Goal: Transaction & Acquisition: Purchase product/service

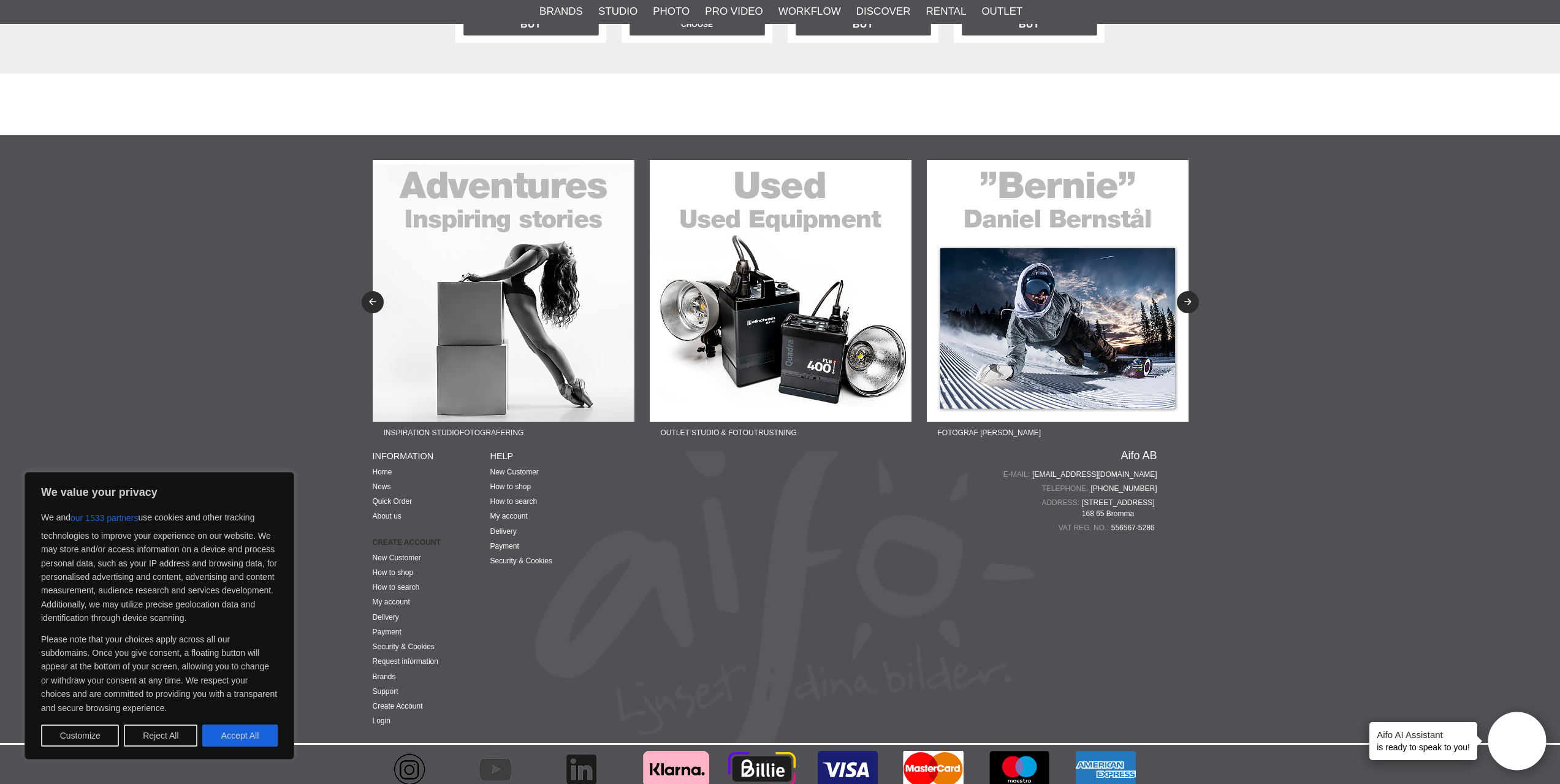
scroll to position [2079, 0]
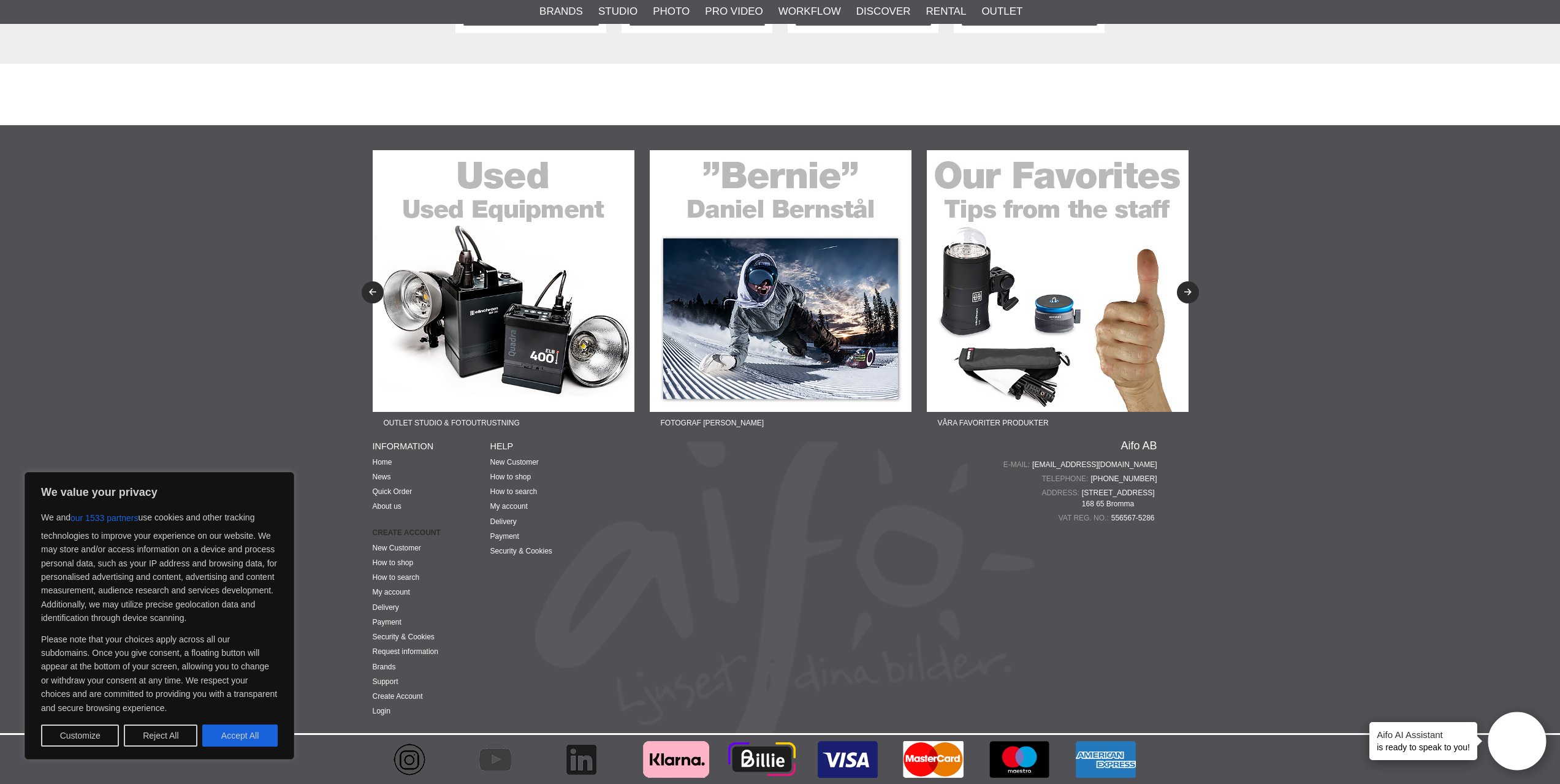
click at [1129, 505] on span "Mariehällsvägen 39 B 168 65 Bromma" at bounding box center [1120, 498] width 75 height 22
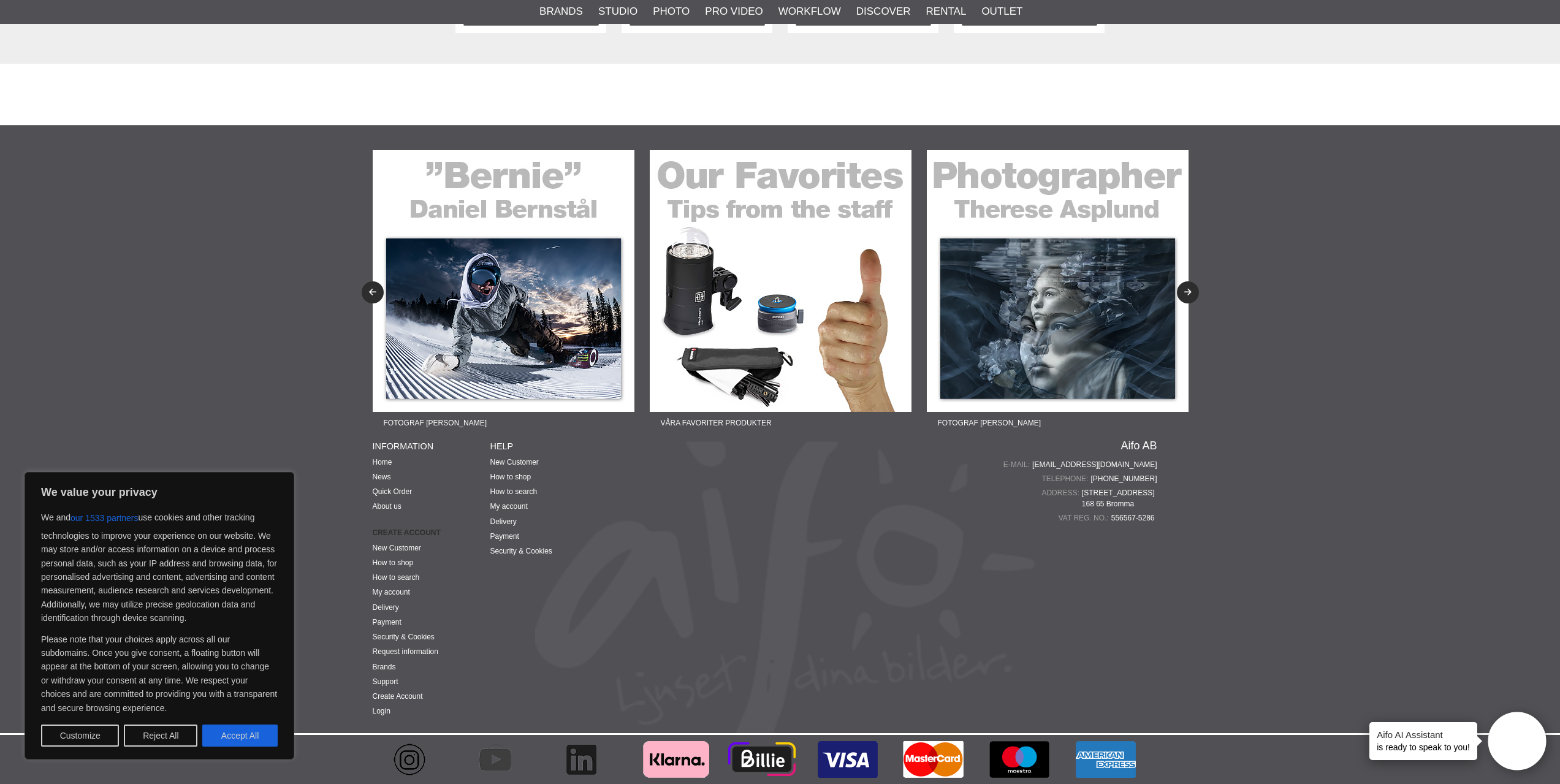
click at [1129, 505] on span "Mariehällsvägen 39 B 168 65 Bromma" at bounding box center [1120, 498] width 75 height 22
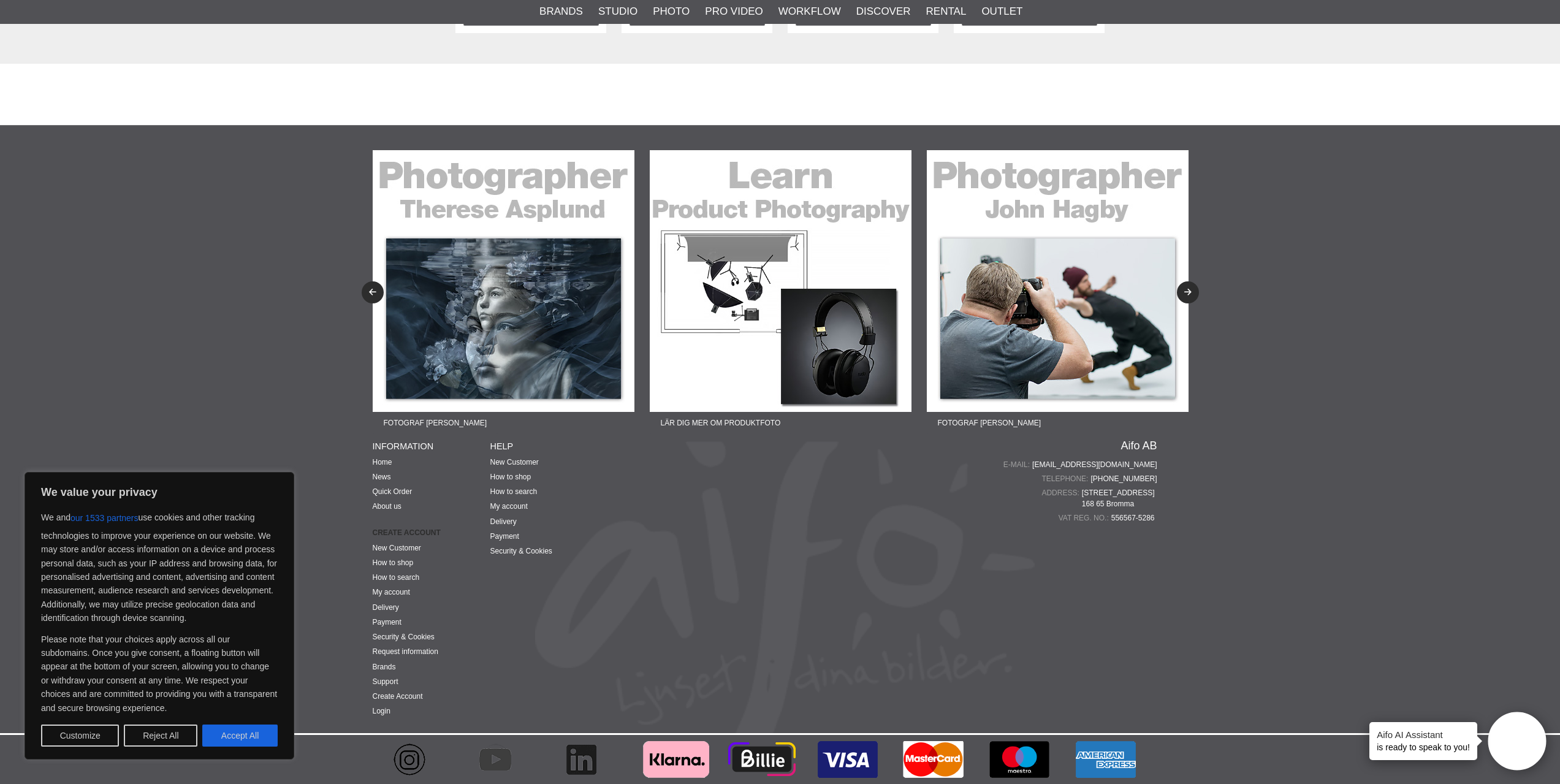
drag, startPoint x: 1344, startPoint y: 532, endPoint x: 1340, endPoint y: 521, distance: 11.7
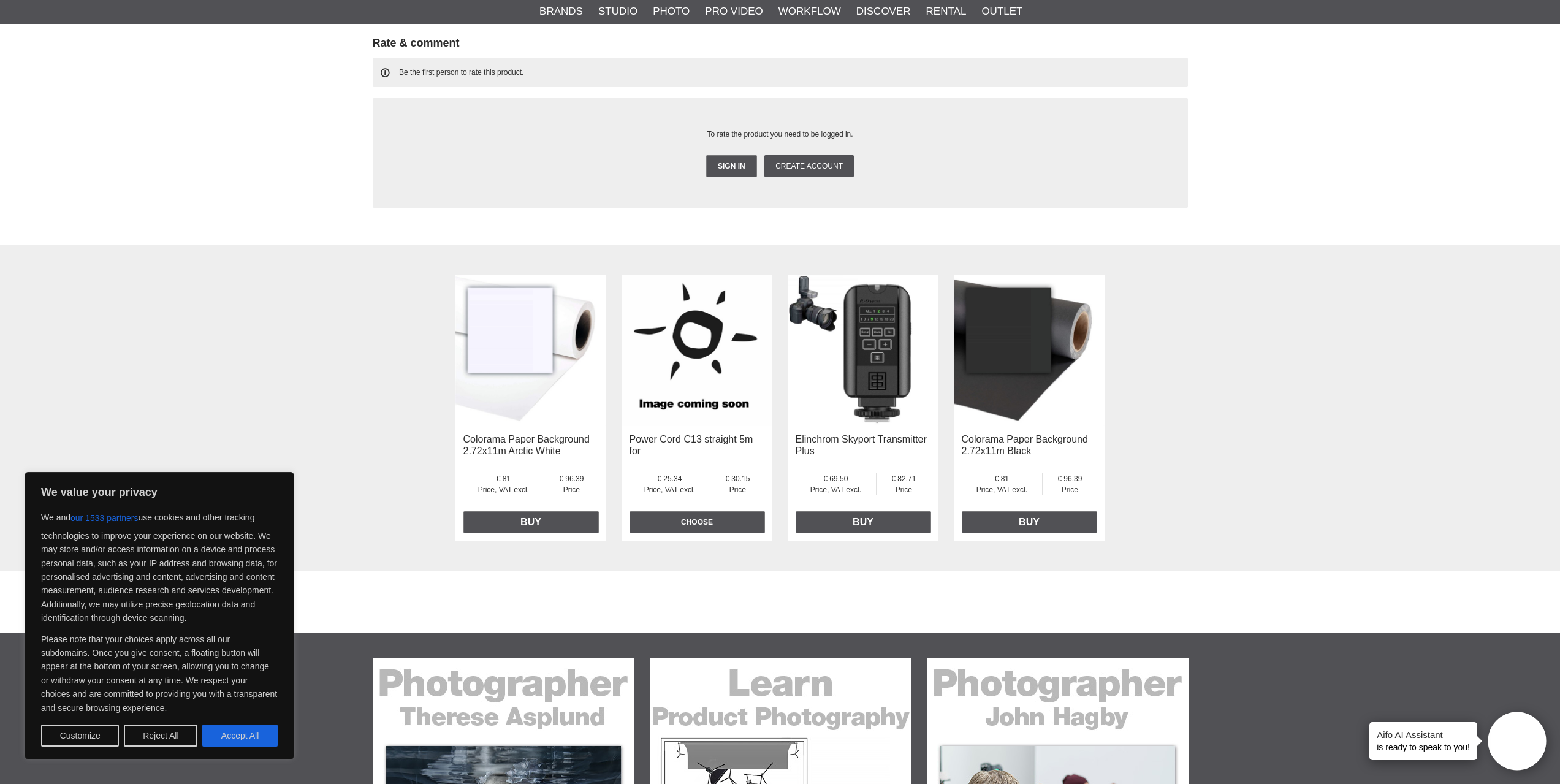
scroll to position [0, 0]
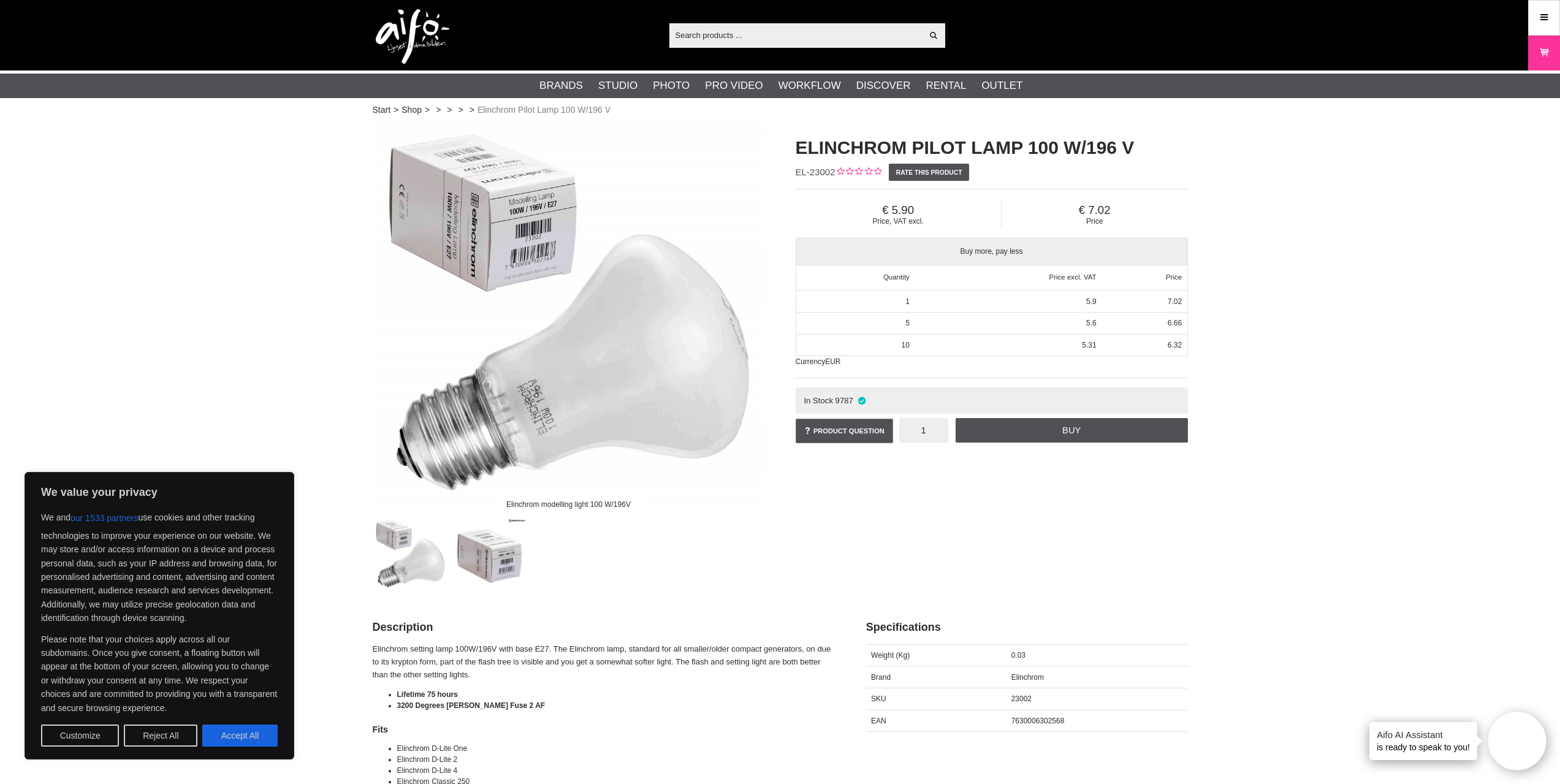
click at [923, 430] on input "1" at bounding box center [924, 430] width 49 height 25
type input "10"
click at [1059, 432] on link "Buy" at bounding box center [1071, 430] width 232 height 25
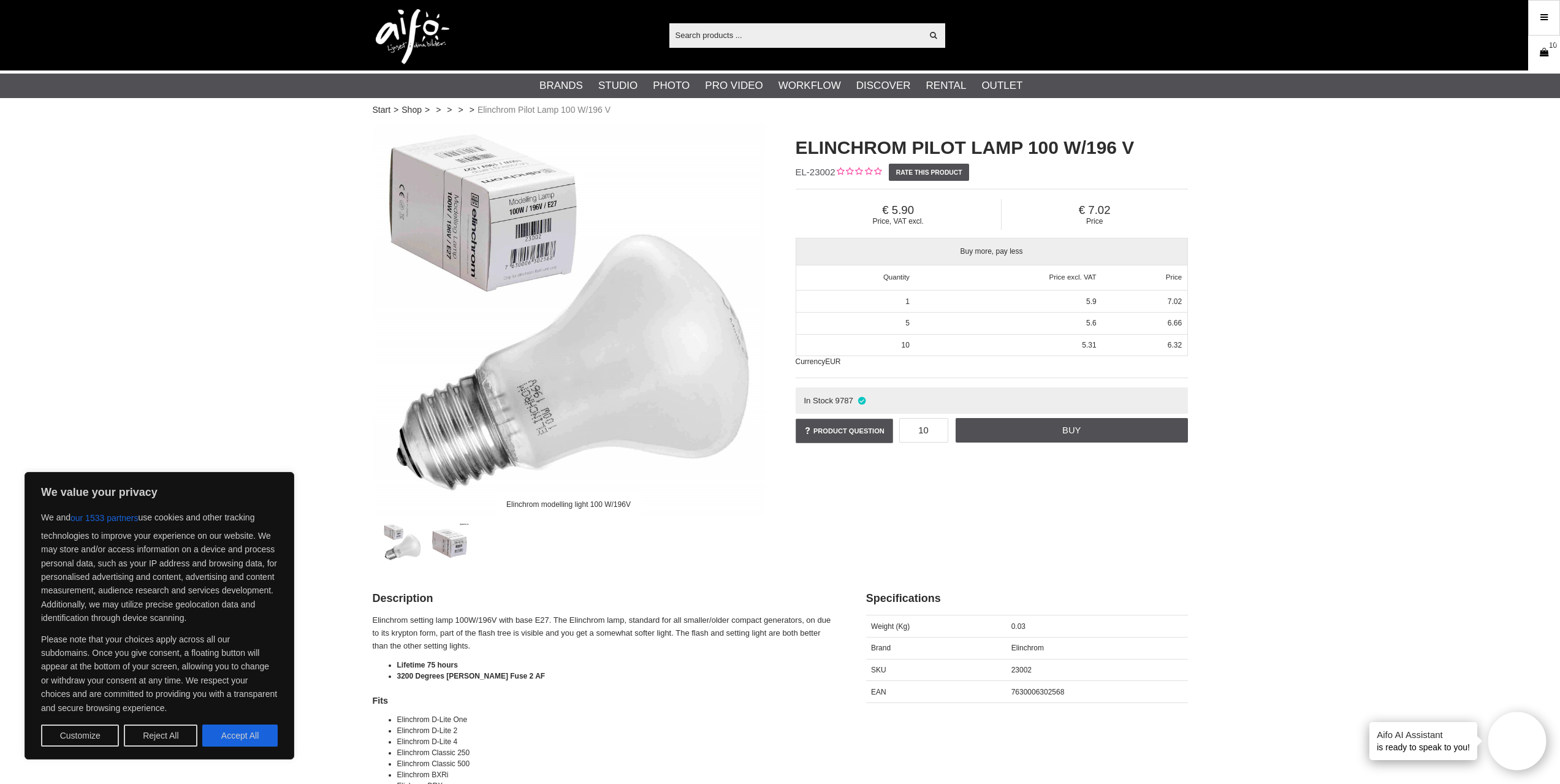
click at [1542, 48] on icon at bounding box center [1544, 53] width 12 height 14
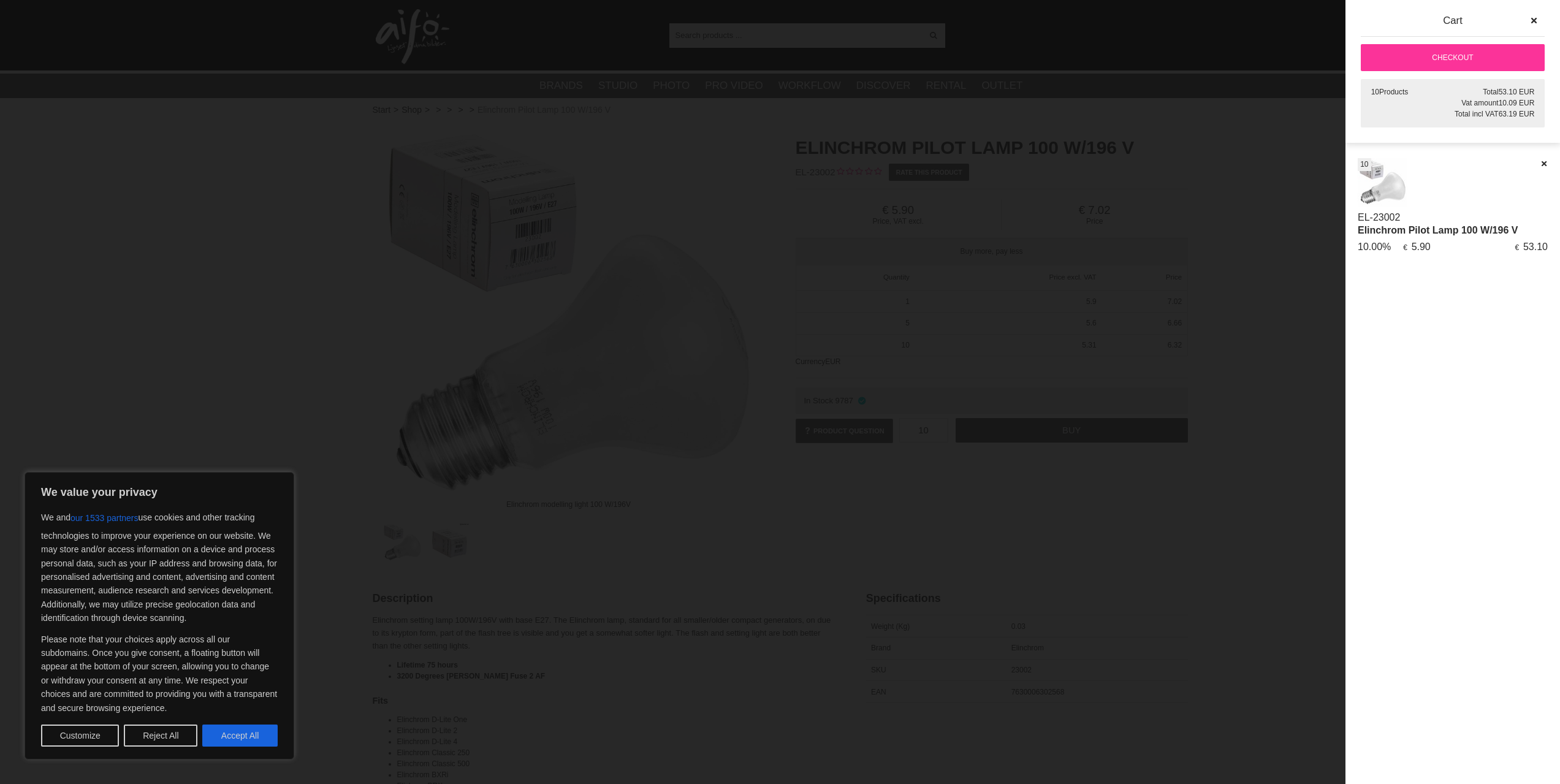
click at [1465, 231] on link "Elinchrom Pilot Lamp 100 W/196 V" at bounding box center [1437, 230] width 160 height 10
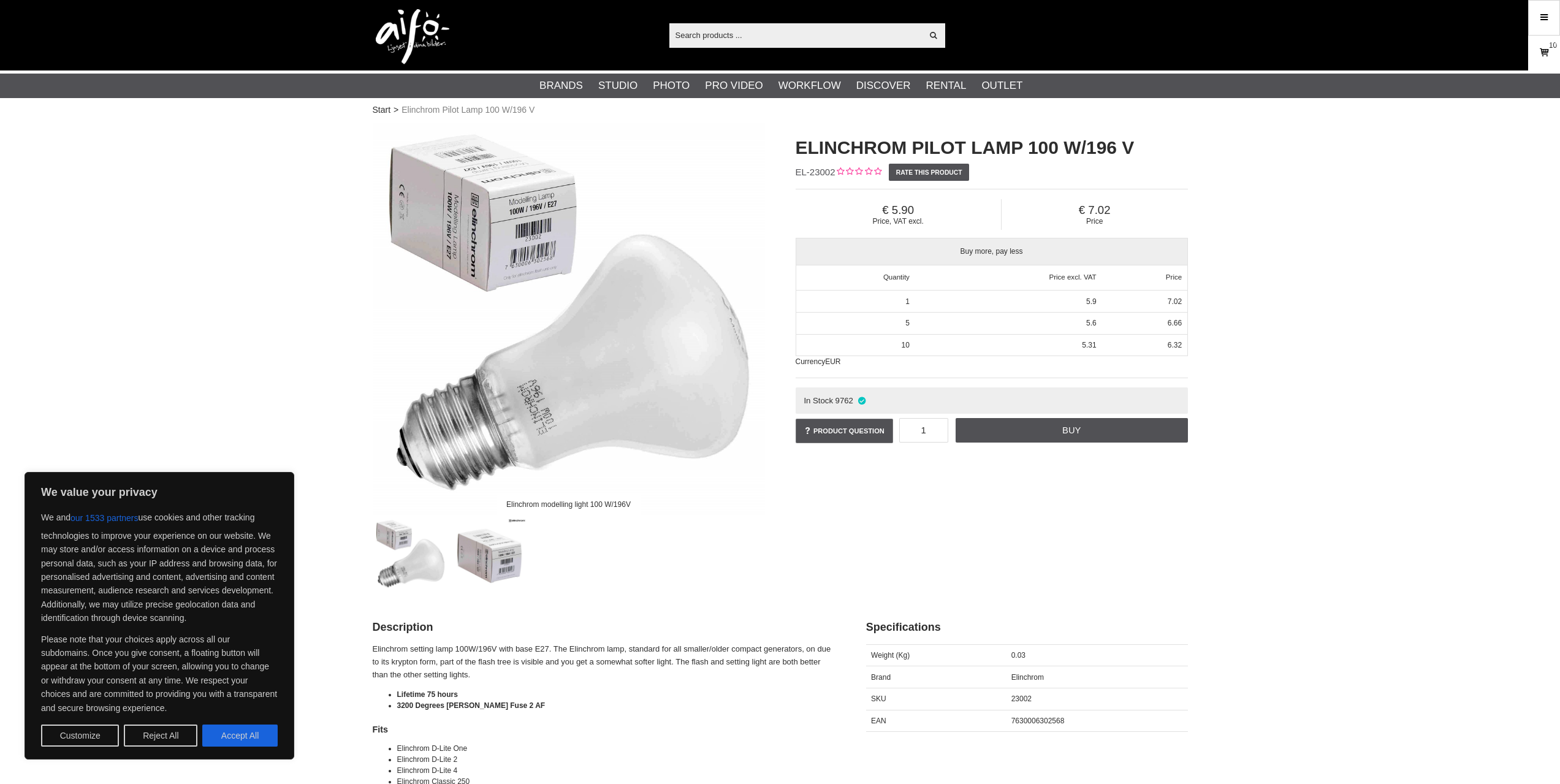
click at [1545, 54] on icon at bounding box center [1544, 53] width 12 height 14
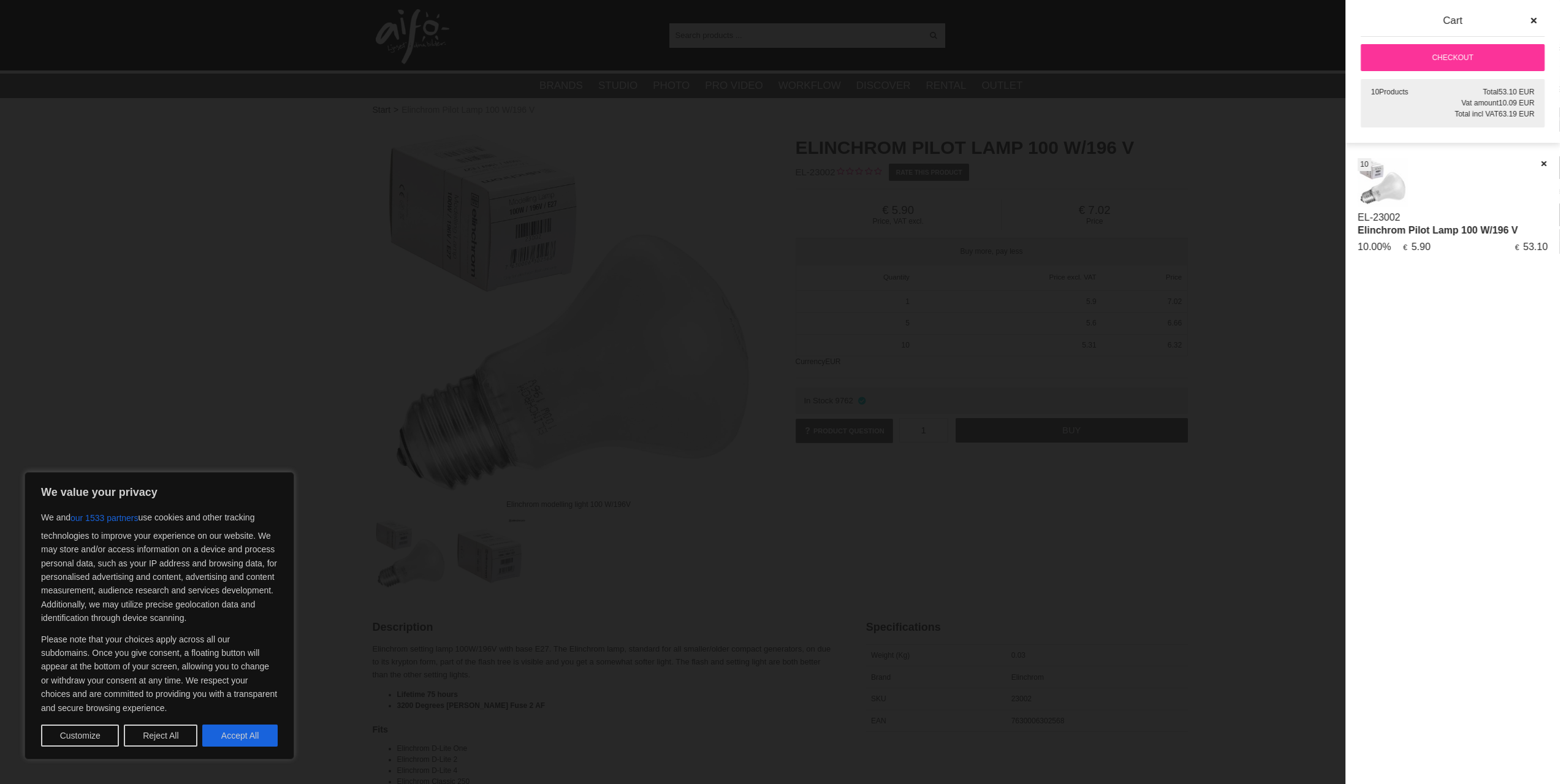
click at [1480, 108] on span "Vat amount" at bounding box center [1480, 103] width 37 height 9
click at [1453, 104] on div "Vat amount 10.09 EUR" at bounding box center [1453, 102] width 164 height 11
click at [1385, 195] on img at bounding box center [1382, 183] width 50 height 50
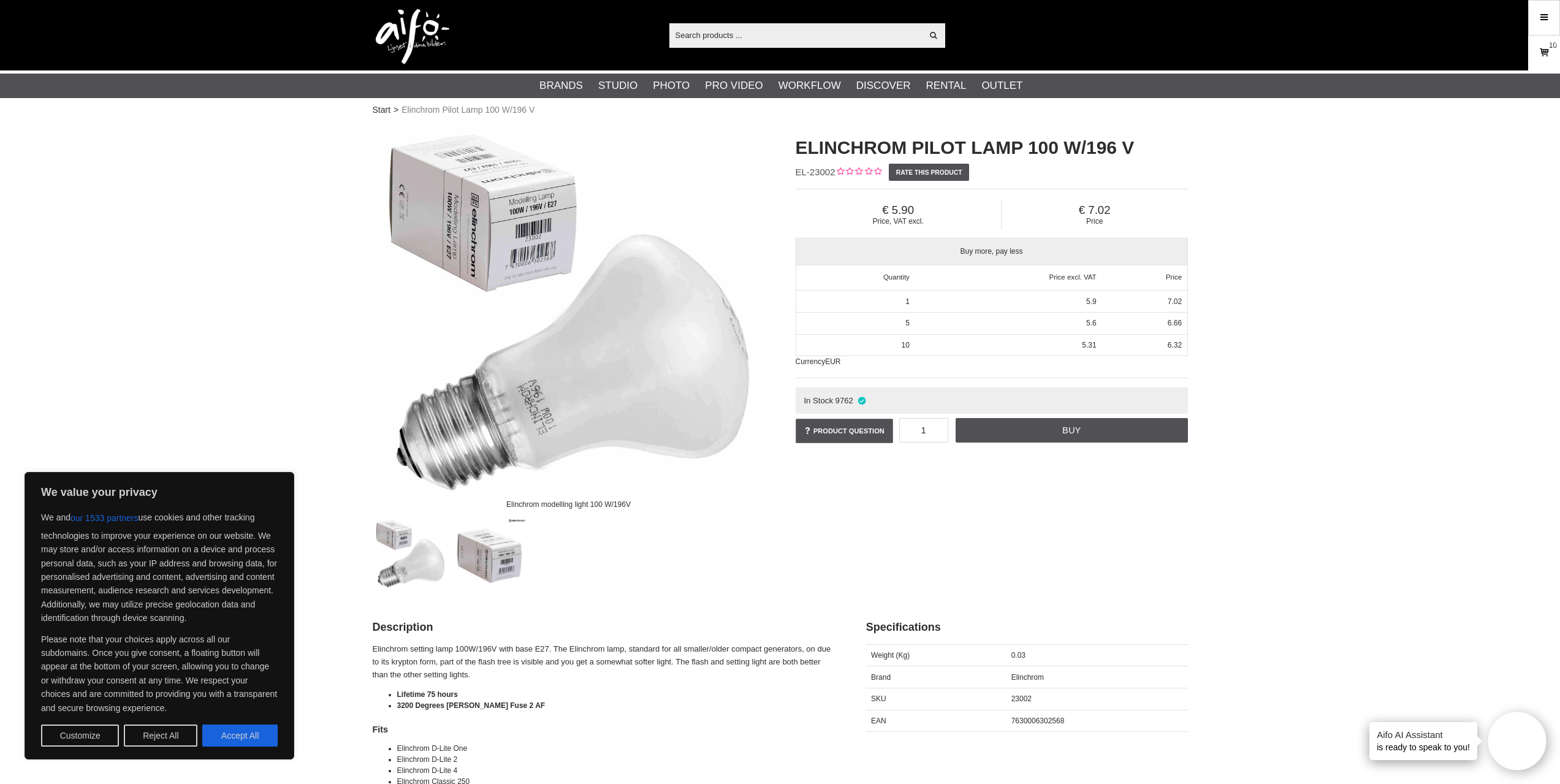
click at [1536, 53] on link "Cart 10" at bounding box center [1545, 53] width 31 height 29
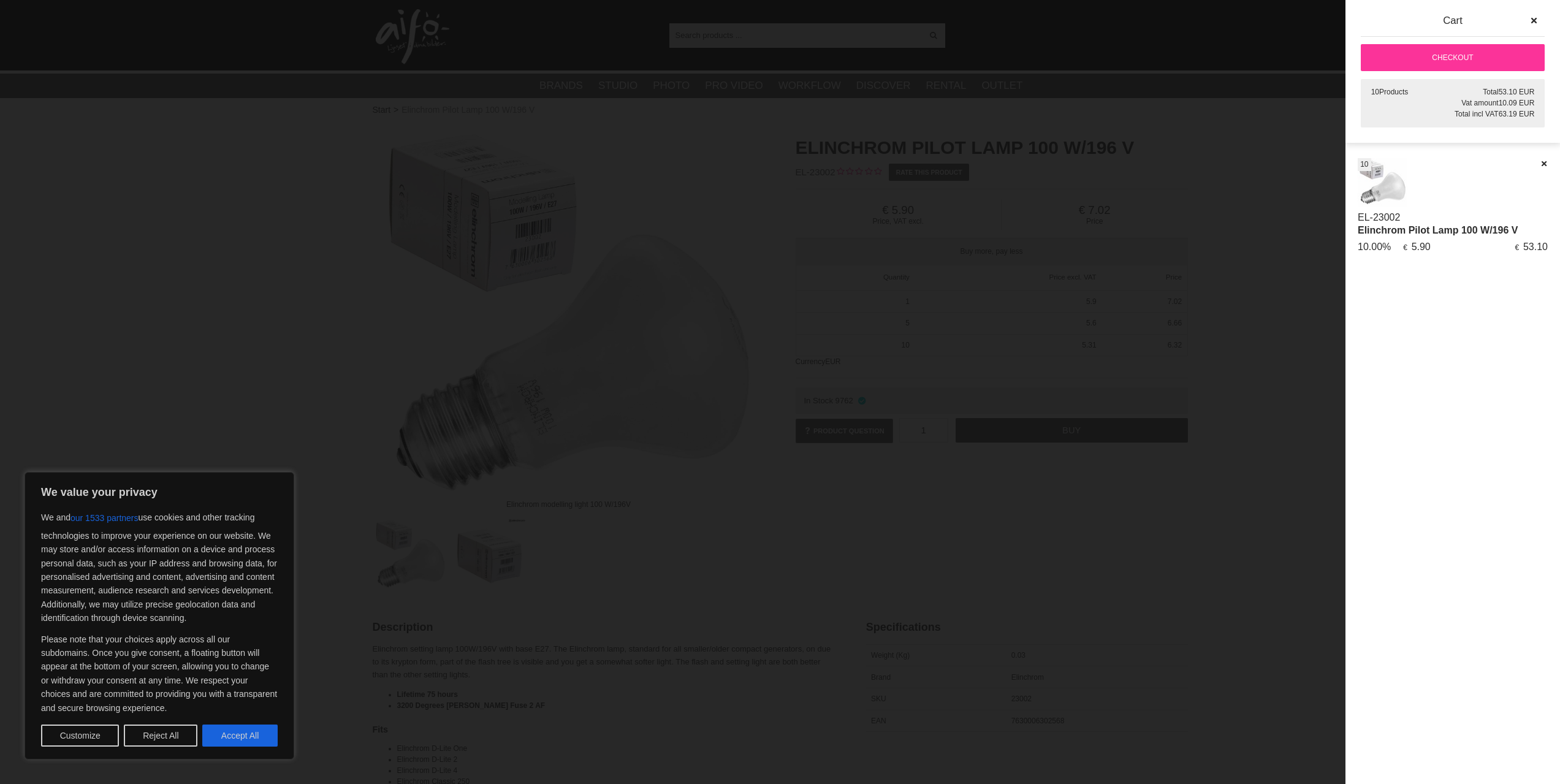
click at [1469, 99] on span "Vat amount" at bounding box center [1480, 103] width 37 height 9
click at [1451, 56] on link "Checkout" at bounding box center [1452, 58] width 184 height 27
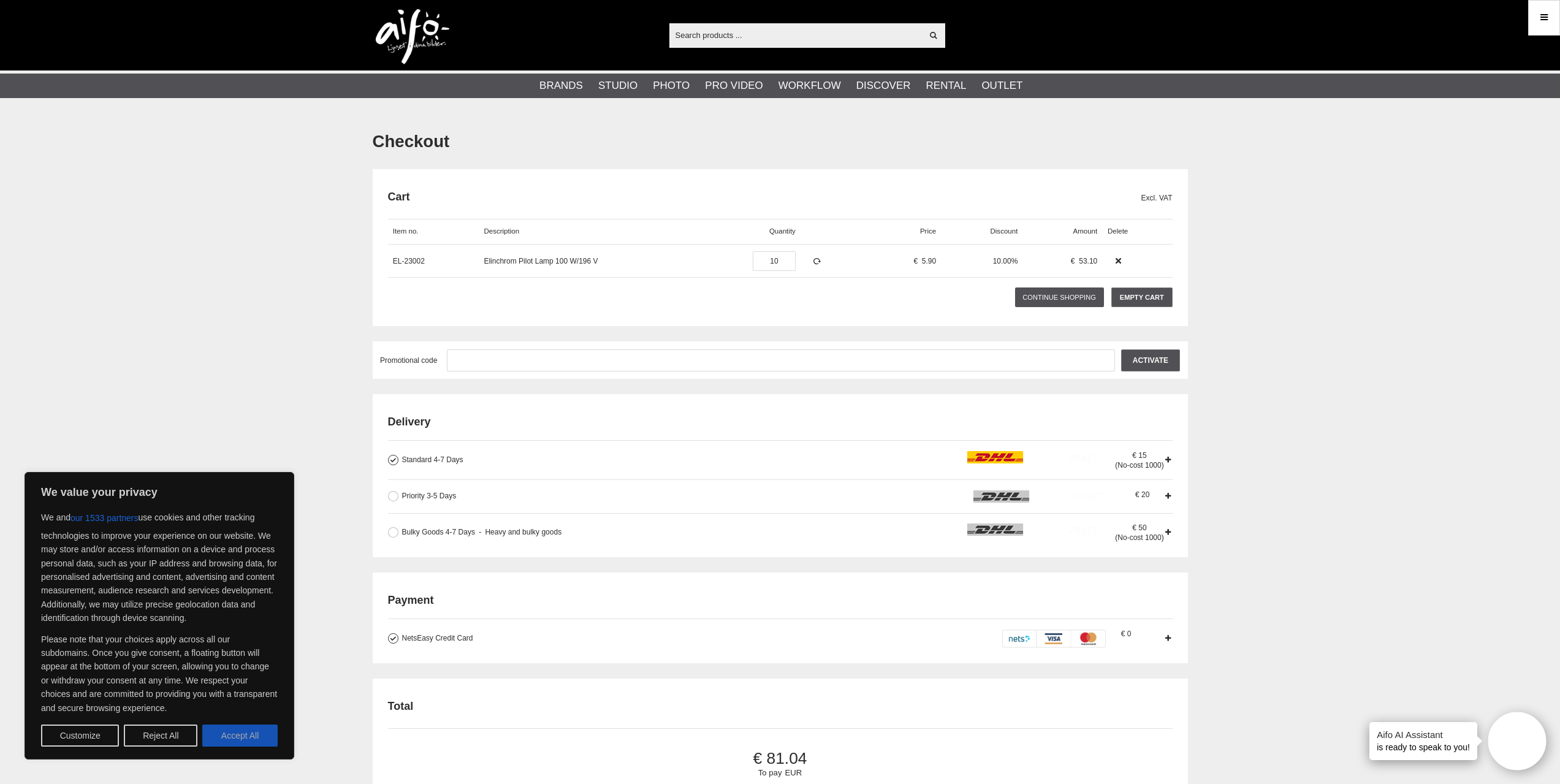
click at [246, 733] on button "Accept All" at bounding box center [240, 735] width 75 height 22
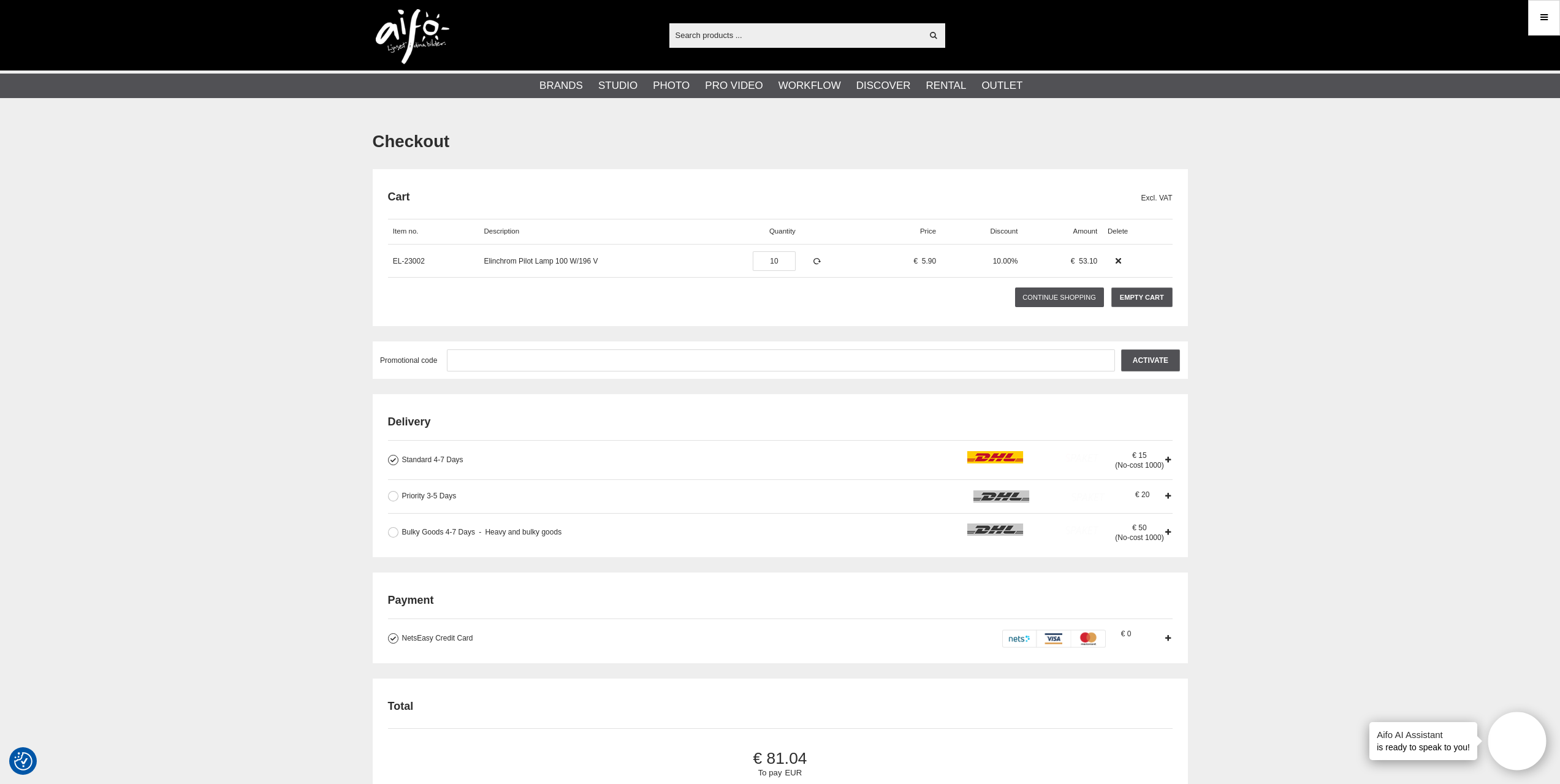
checkbox input "true"
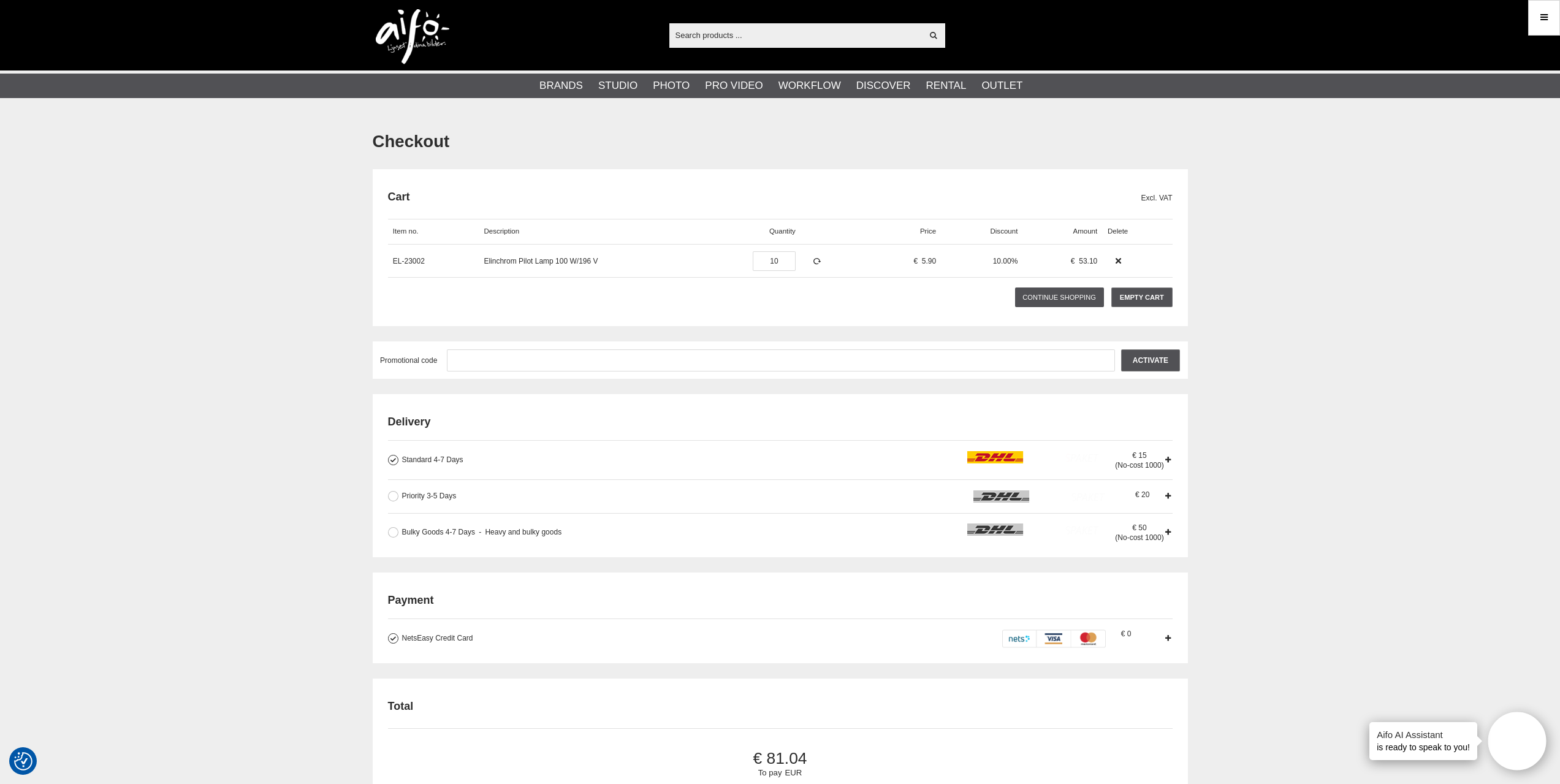
type input "20"
click at [818, 260] on icon at bounding box center [817, 261] width 10 height 9
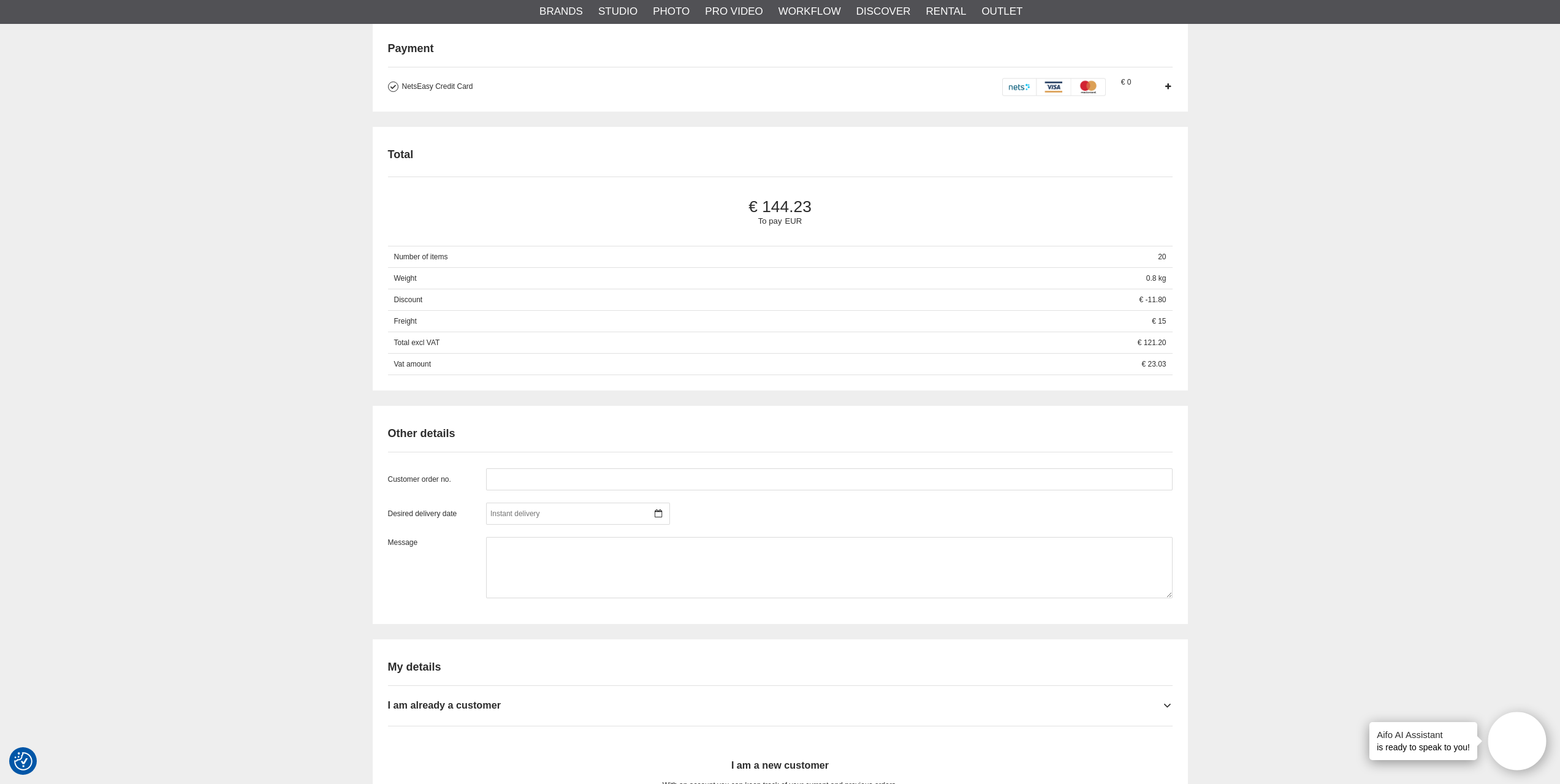
scroll to position [123, 0]
